Goal: Transaction & Acquisition: Purchase product/service

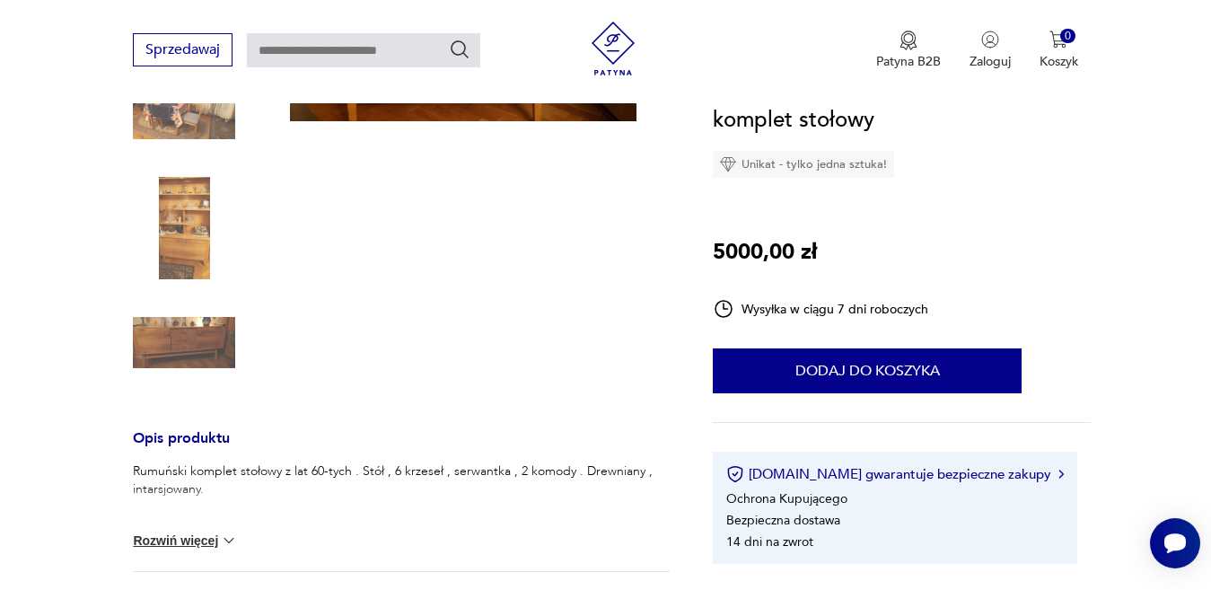
scroll to position [372, 0]
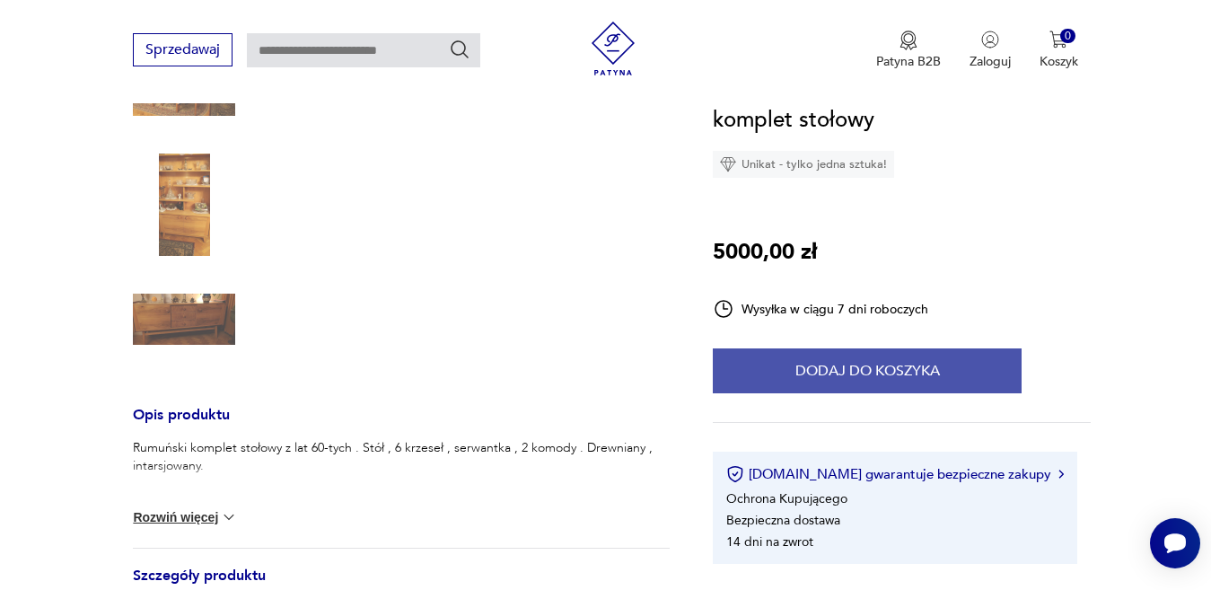
click at [868, 374] on button "Dodaj do koszyka" at bounding box center [867, 370] width 309 height 45
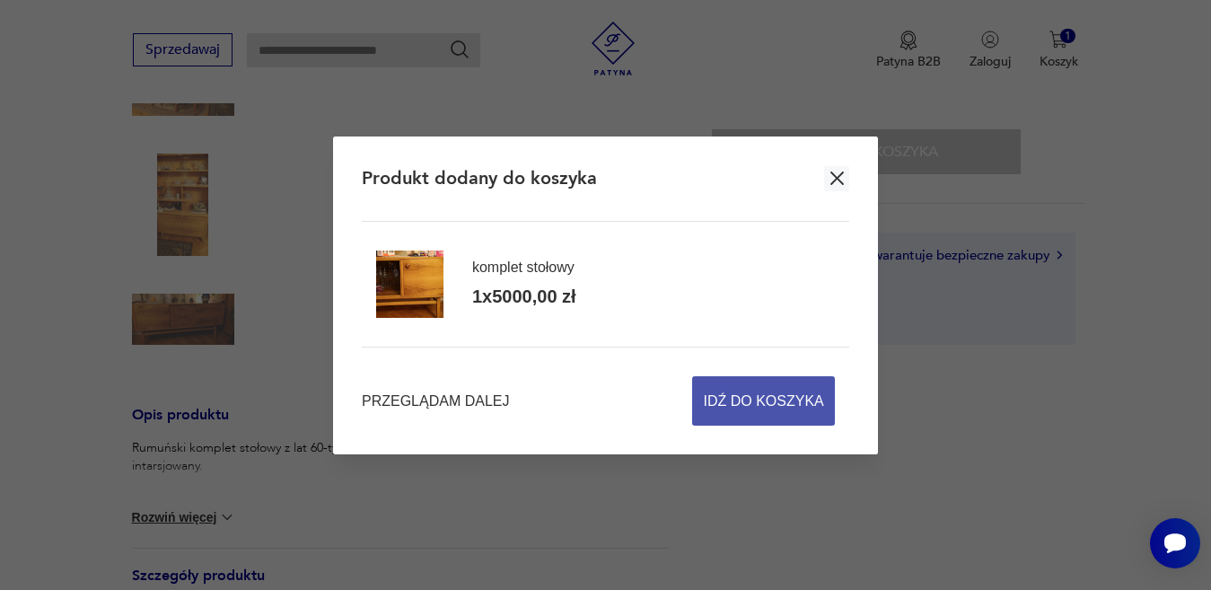
click at [778, 402] on span "Idź do koszyka" at bounding box center [764, 401] width 120 height 48
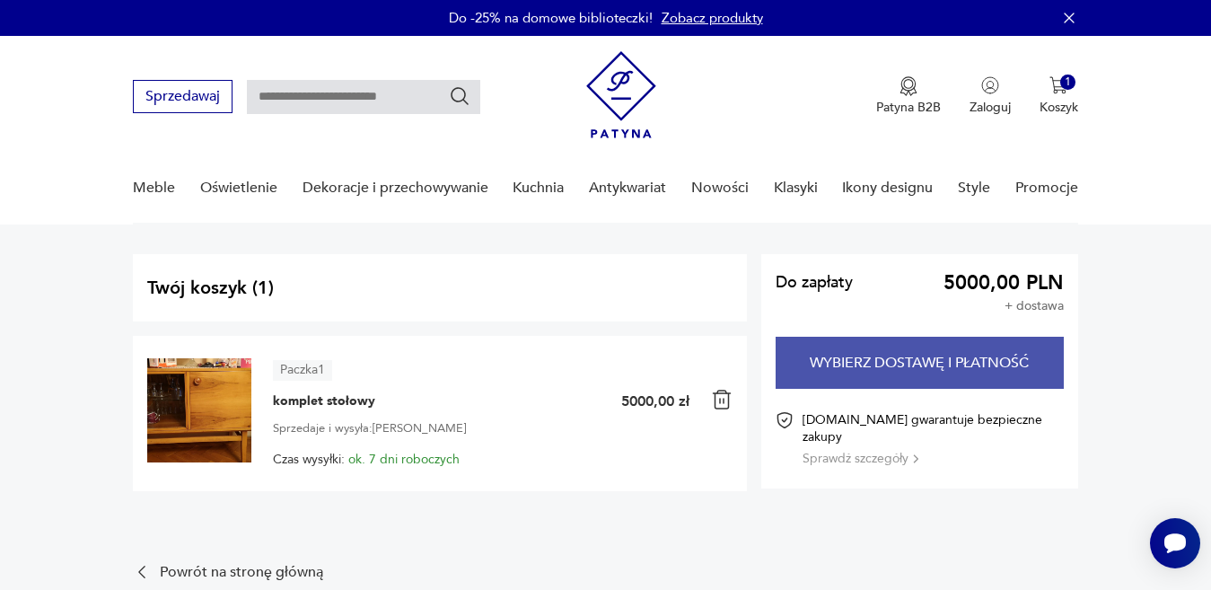
click at [893, 357] on button "Wybierz dostawę i płatność" at bounding box center [919, 363] width 287 height 52
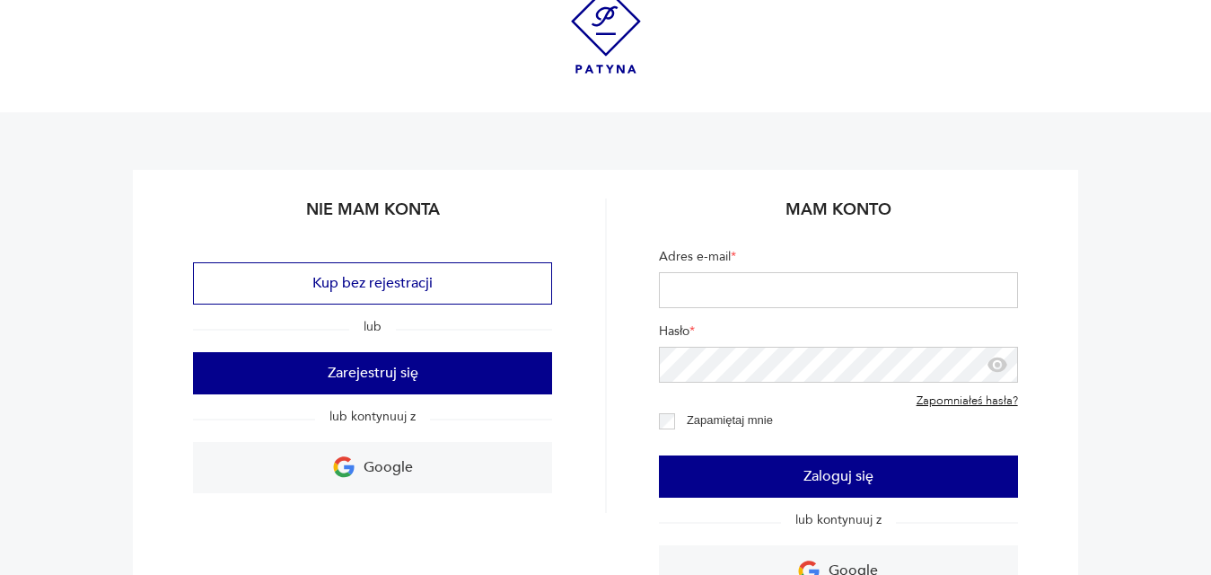
scroll to position [36, 0]
